Goal: Browse casually

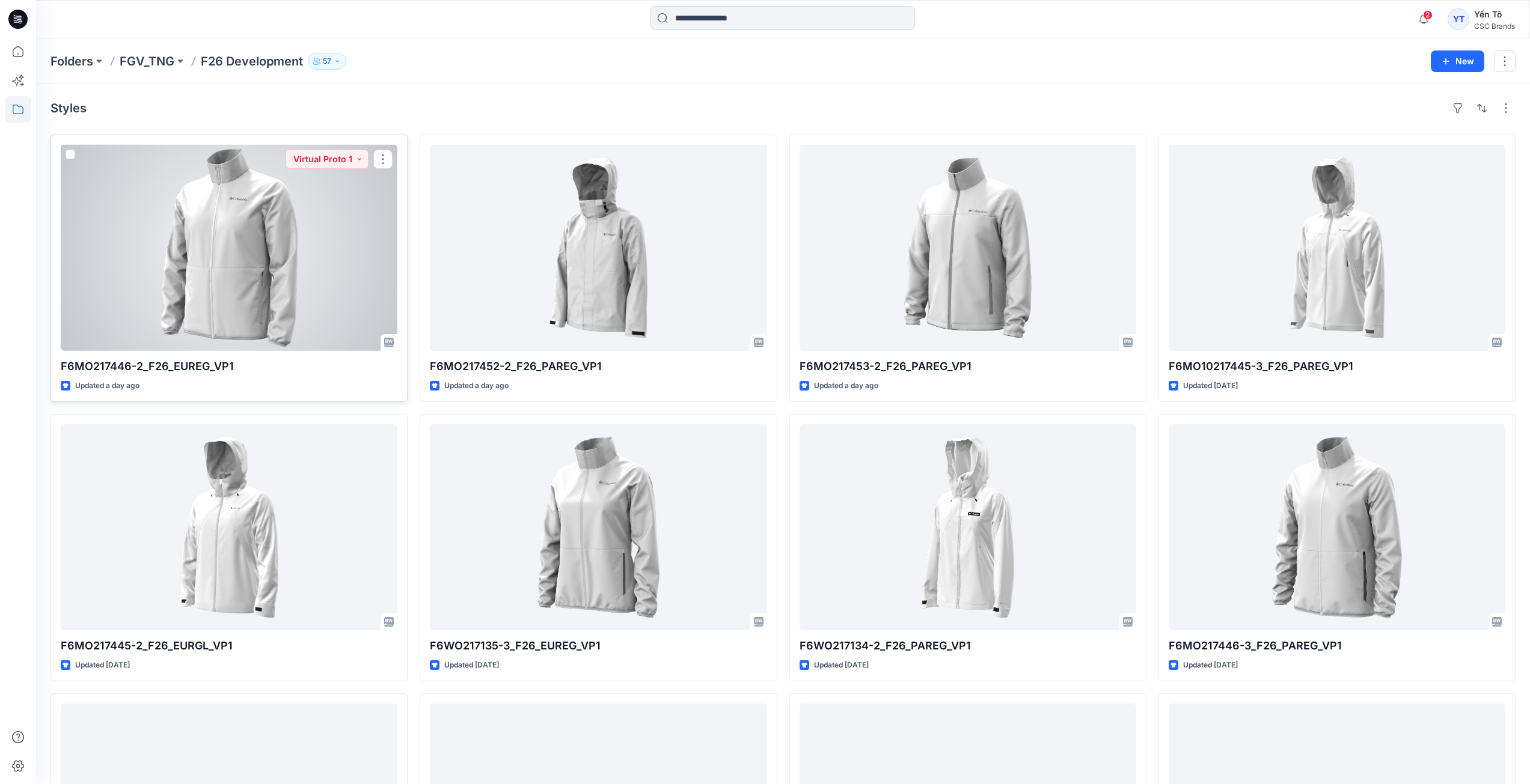
click at [291, 245] on div at bounding box center [229, 247] width 337 height 206
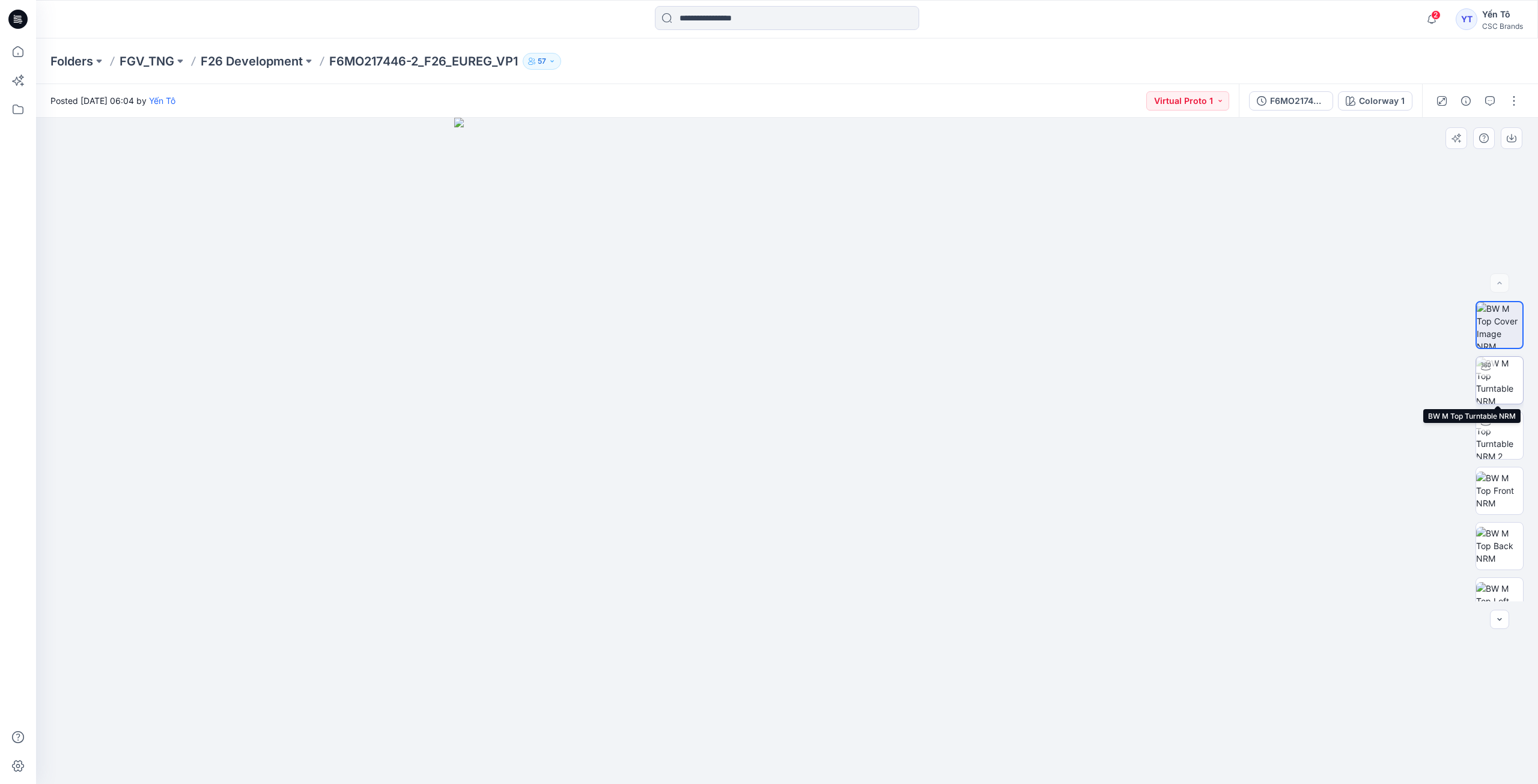
click at [1491, 377] on img at bounding box center [1499, 380] width 47 height 47
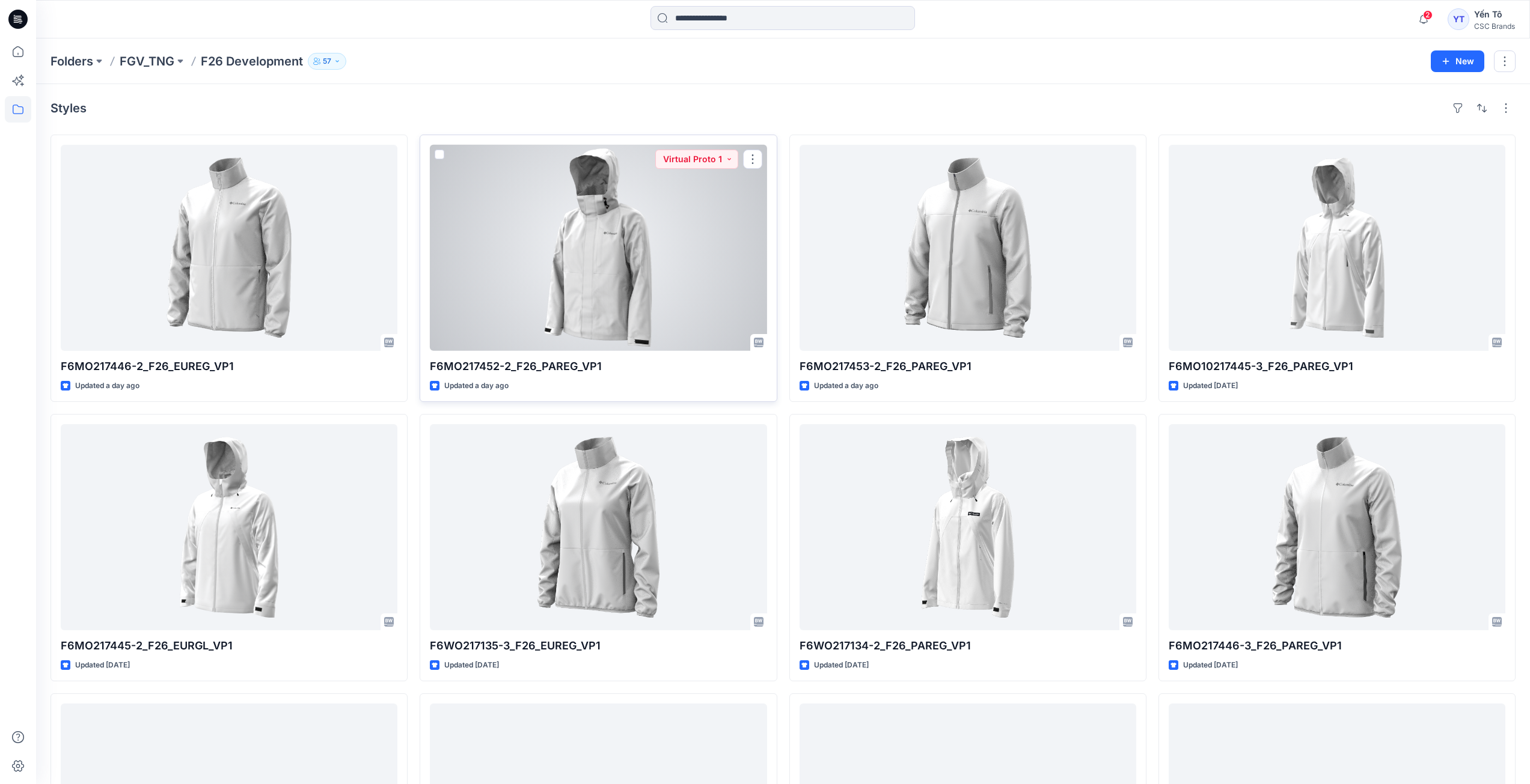
click at [565, 236] on div at bounding box center [598, 247] width 337 height 206
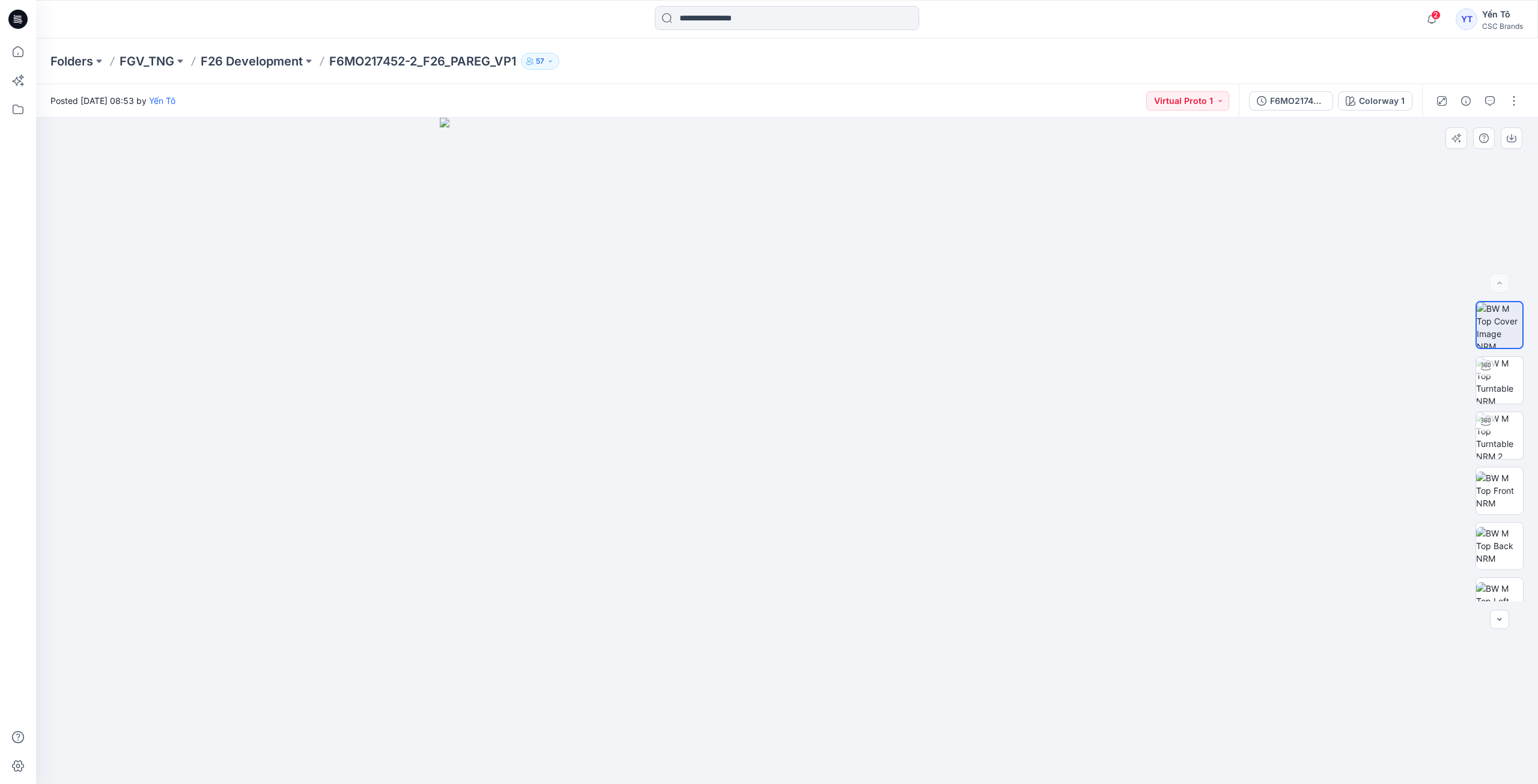
drag, startPoint x: 867, startPoint y: 292, endPoint x: 928, endPoint y: 435, distance: 155.5
click at [928, 435] on img at bounding box center [787, 450] width 695 height 667
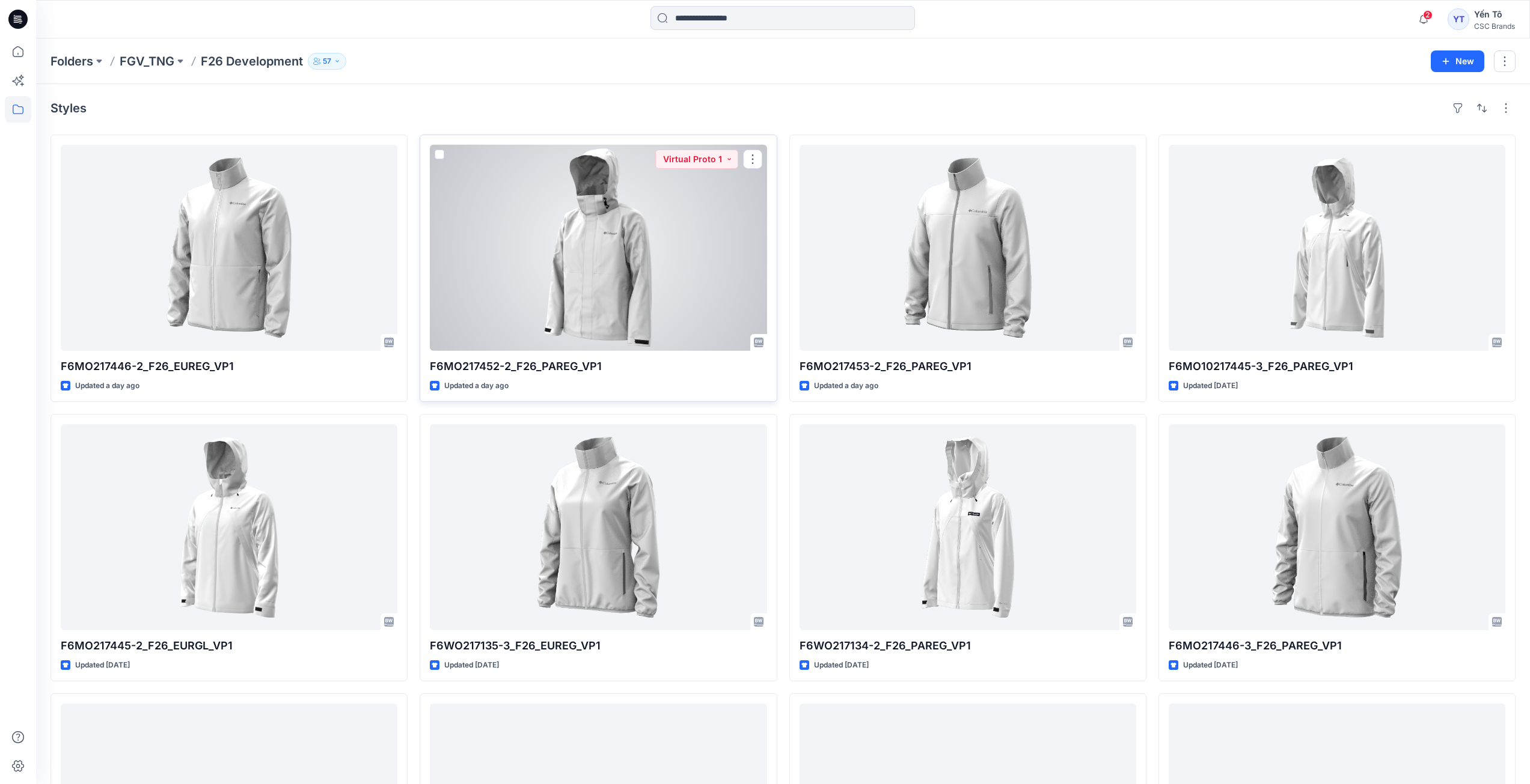
click at [575, 226] on div at bounding box center [598, 247] width 337 height 206
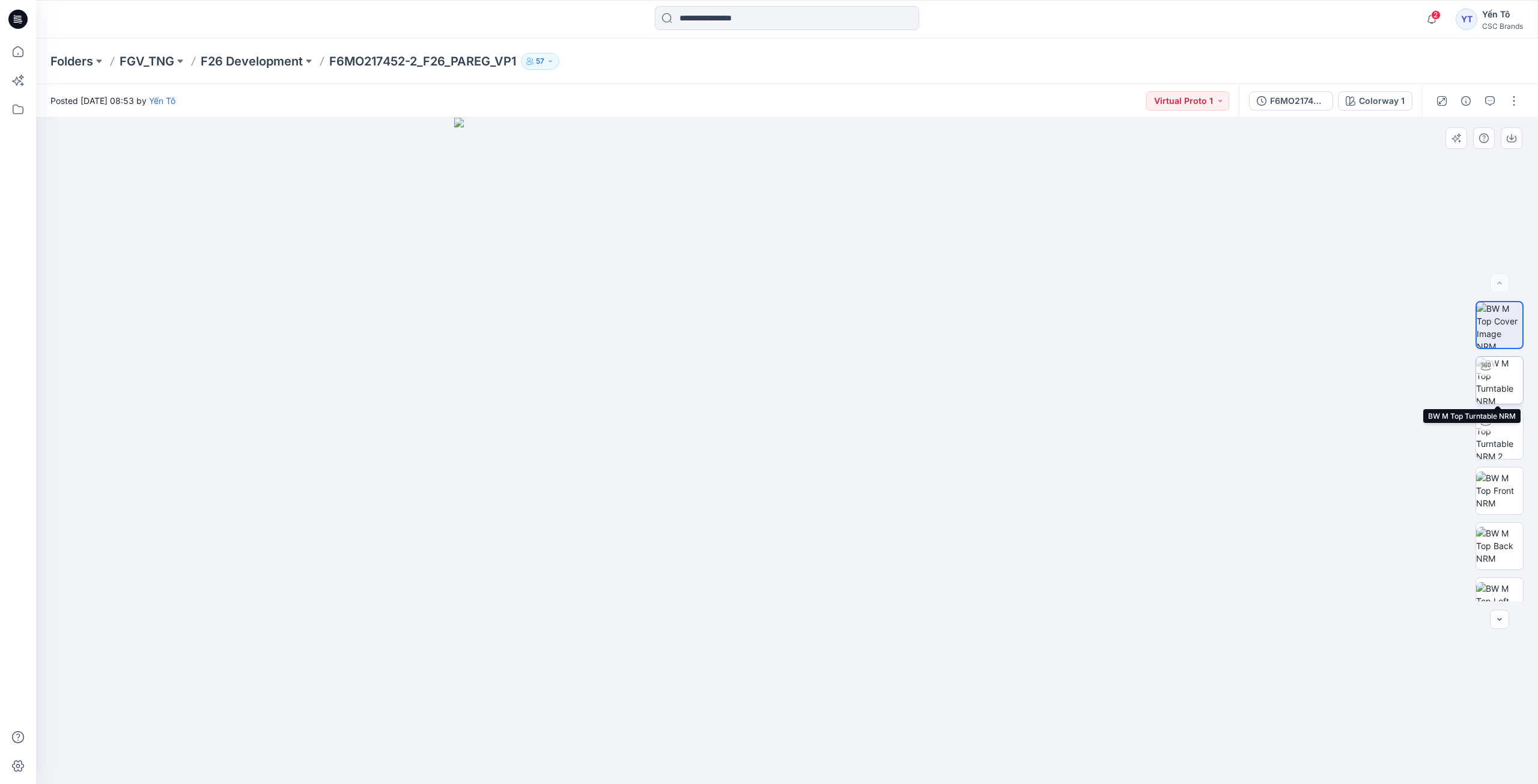
click at [1499, 380] on img at bounding box center [1499, 380] width 47 height 47
drag, startPoint x: 862, startPoint y: 558, endPoint x: 760, endPoint y: 544, distance: 103.0
click at [760, 544] on img at bounding box center [787, 439] width 690 height 690
drag, startPoint x: 831, startPoint y: 768, endPoint x: 294, endPoint y: 728, distance: 538.5
click at [294, 728] on div at bounding box center [787, 450] width 1502 height 667
